Goal: Transaction & Acquisition: Purchase product/service

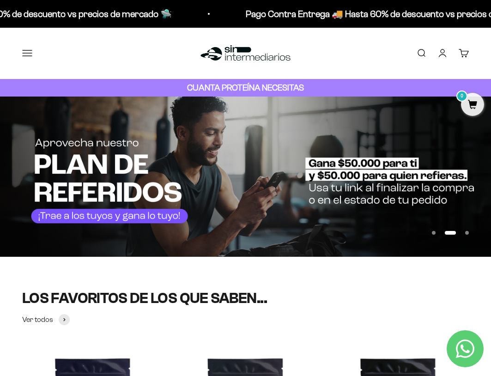
click at [426, 48] on link "Buscar" at bounding box center [421, 53] width 10 height 10
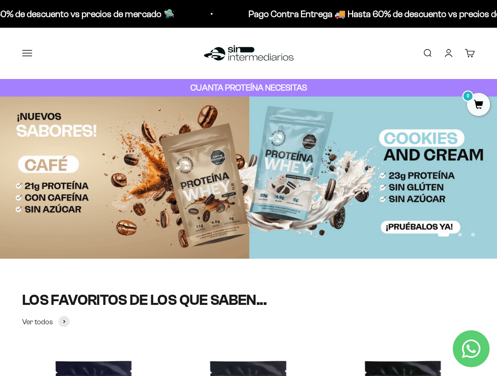
drag, startPoint x: 308, startPoint y: 25, endPoint x: 227, endPoint y: 35, distance: 81.3
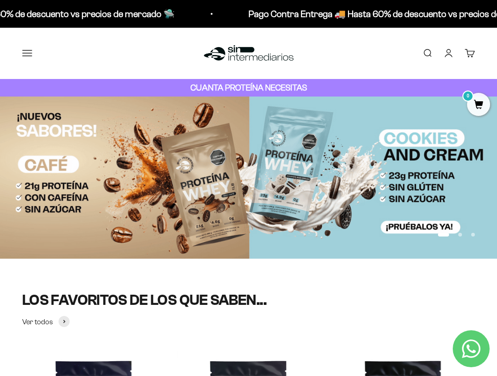
click at [0, 0] on input "pre" at bounding box center [0, 0] width 0 height 0
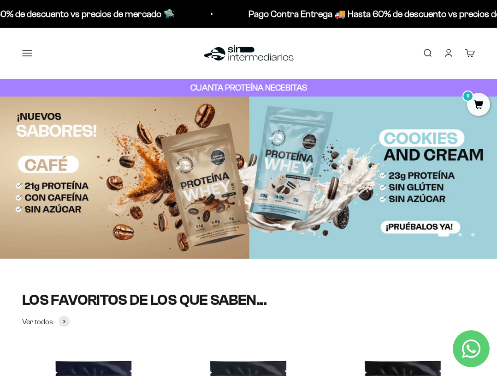
click at [0, 0] on input "pre" at bounding box center [0, 0] width 0 height 0
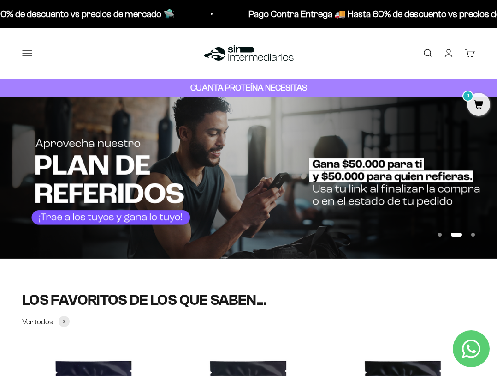
click at [0, 0] on icon "button" at bounding box center [0, 0] width 0 height 0
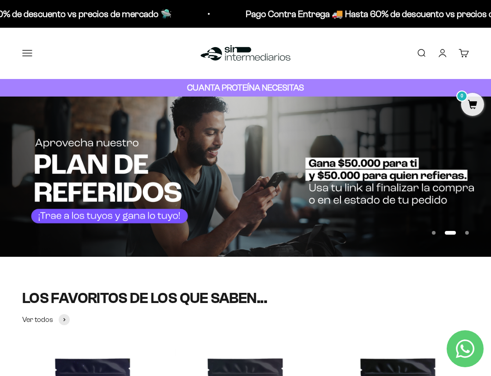
click at [421, 52] on link "Buscar" at bounding box center [421, 53] width 10 height 10
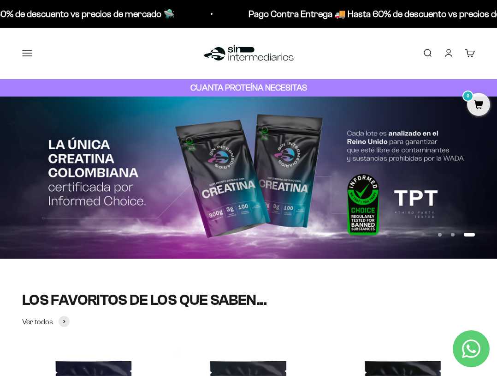
click at [0, 0] on div "pre Borrar Cerrar" at bounding box center [0, 0] width 0 height 0
click at [0, 0] on input "pre" at bounding box center [0, 0] width 0 height 0
type input "preen"
click at [0, 0] on icon "button" at bounding box center [0, 0] width 0 height 0
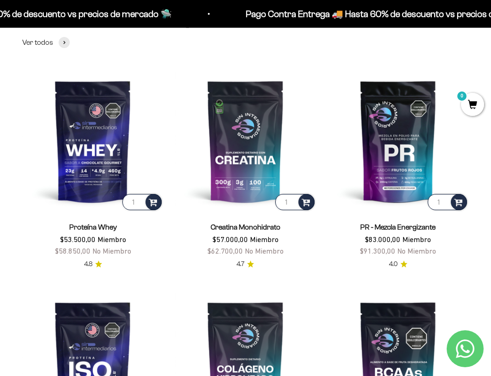
scroll to position [461, 0]
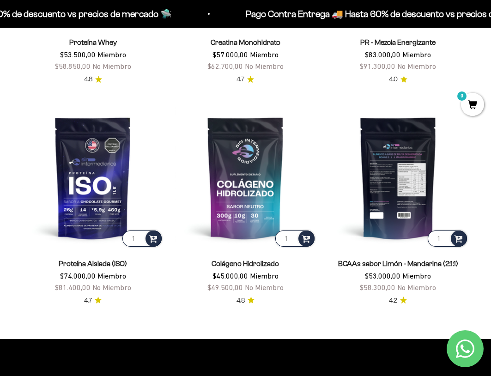
click at [401, 209] on img at bounding box center [397, 177] width 141 height 141
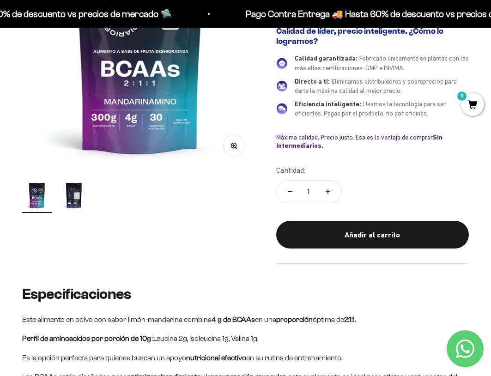
click at [82, 200] on img "Ir al artículo 2" at bounding box center [74, 195] width 30 height 30
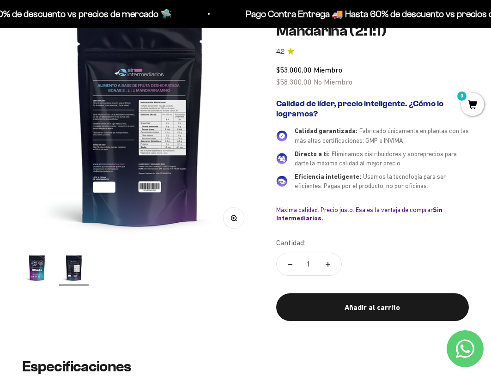
scroll to position [231, 0]
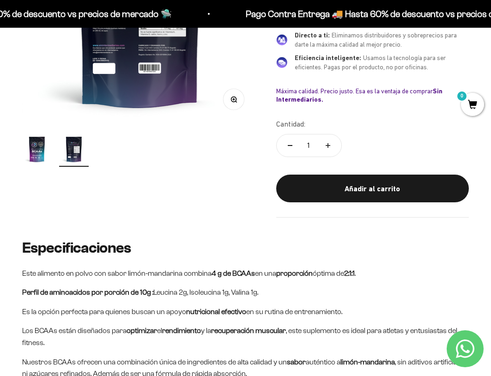
click at [35, 144] on img "Ir al artículo 1" at bounding box center [37, 149] width 30 height 30
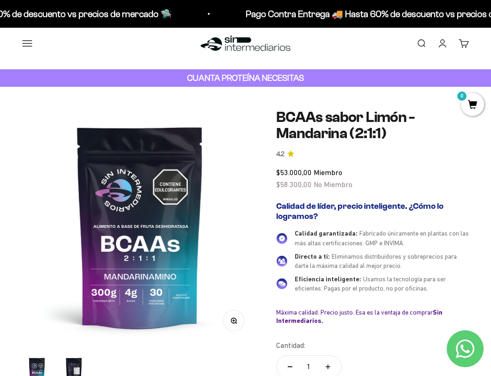
scroll to position [46, 0]
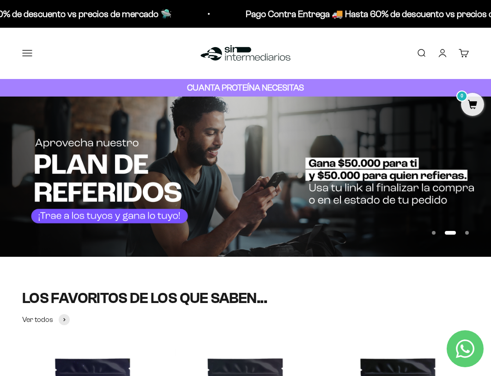
click at [30, 50] on button "Menú" at bounding box center [27, 53] width 10 height 10
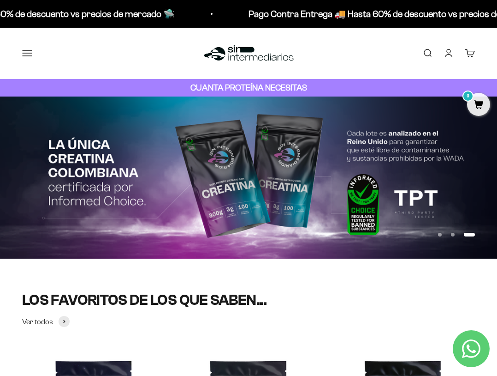
click at [0, 0] on span "Membresía" at bounding box center [0, 0] width 0 height 0
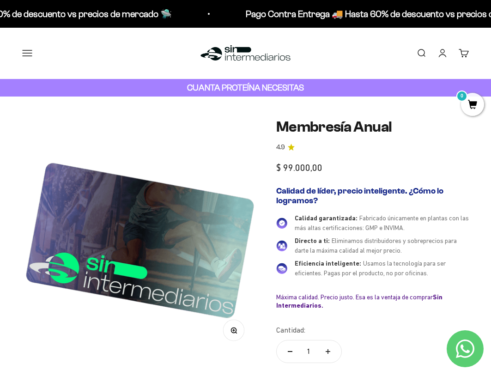
click at [210, 38] on div "Menú Buscar Inicio Comprar Proteínas Ver Todos Whey Iso Vegan Pancakes Pre-Entr…" at bounding box center [245, 53] width 491 height 51
click at [212, 46] on img at bounding box center [245, 53] width 95 height 20
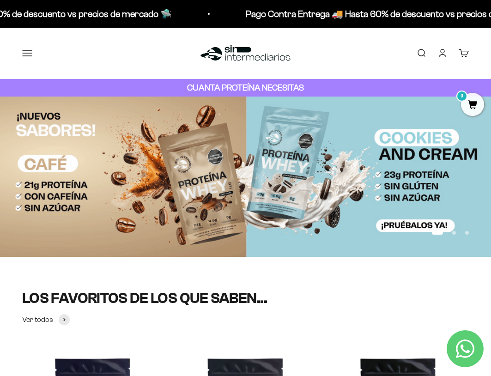
click at [214, 127] on img at bounding box center [245, 176] width 491 height 160
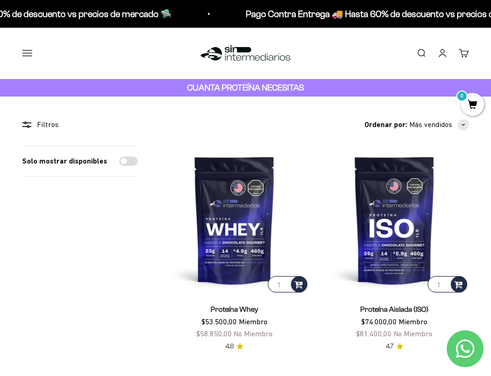
click at [37, 38] on div "Menú Buscar Inicio Comprar Proteínas Ver Todos Whey Iso Vegan Pancakes Pre-Entr…" at bounding box center [245, 53] width 491 height 51
click at [29, 54] on button "Menú" at bounding box center [27, 53] width 10 height 10
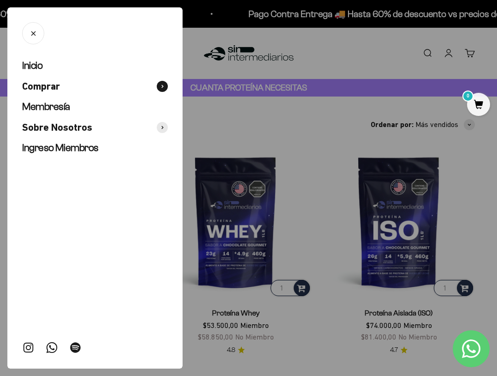
click at [163, 84] on icon at bounding box center [163, 86] width 2 height 4
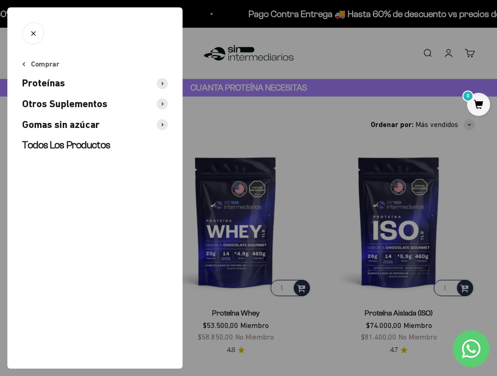
click at [84, 101] on span "Otros Suplementos" at bounding box center [64, 103] width 85 height 13
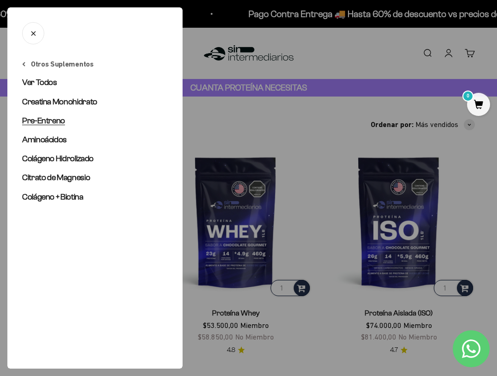
click at [48, 119] on span "Pre-Entreno" at bounding box center [43, 120] width 43 height 9
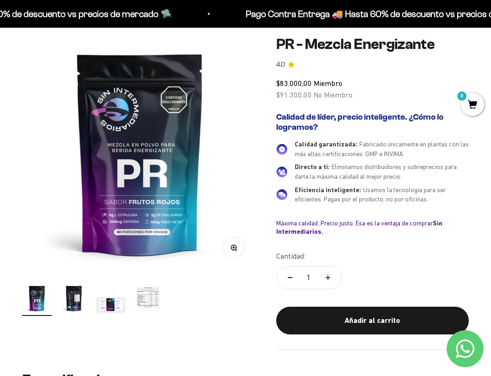
scroll to position [92, 0]
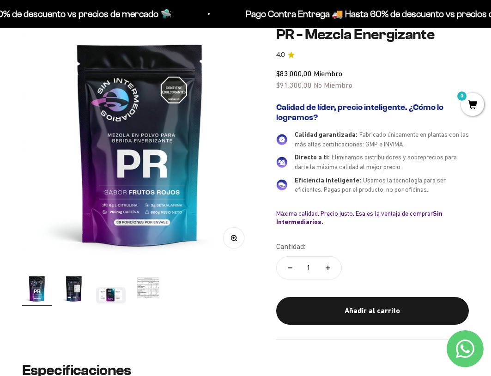
click at [144, 283] on img "Ir al artículo 4" at bounding box center [148, 288] width 30 height 30
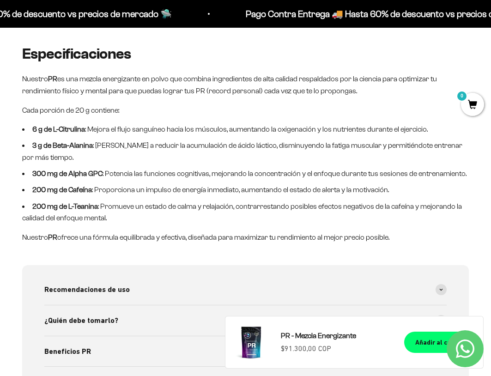
scroll to position [369, 0]
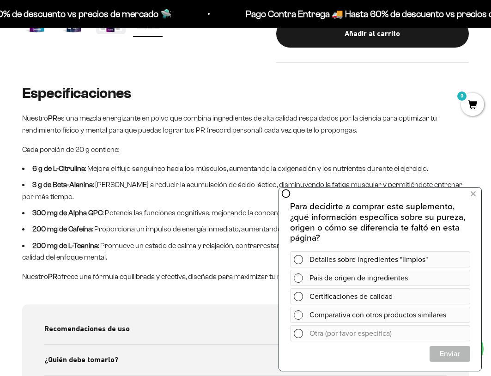
click at [196, 228] on li "200 mg de Cafeína : Proporciona un impulso de energía inmediato, aumentando el …" at bounding box center [245, 229] width 446 height 12
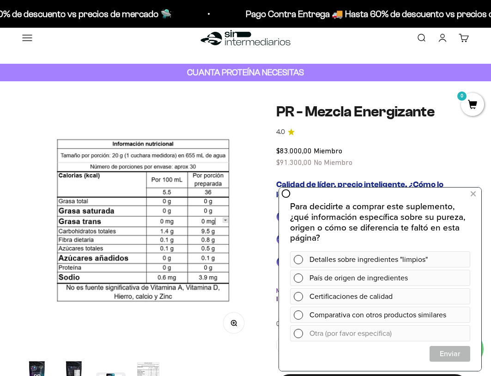
scroll to position [0, 0]
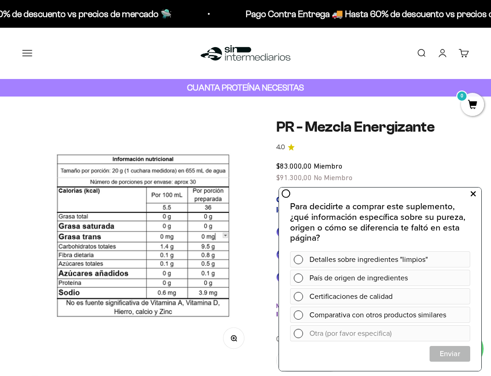
click at [474, 194] on icon at bounding box center [472, 194] width 5 height 12
